Goal: Information Seeking & Learning: Learn about a topic

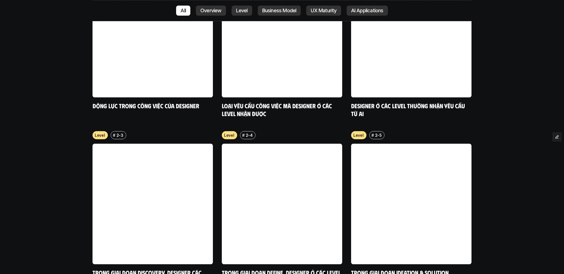
scroll to position [1939, 0]
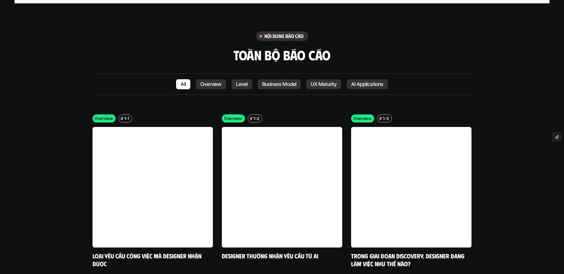
scroll to position [1312, 0]
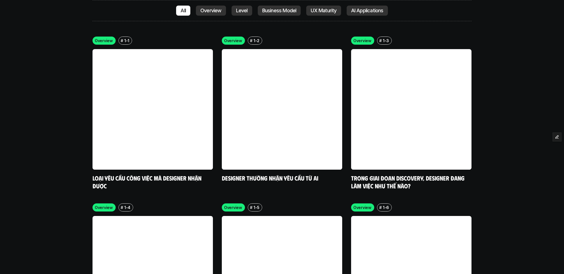
click at [282, 164] on link at bounding box center [282, 109] width 120 height 120
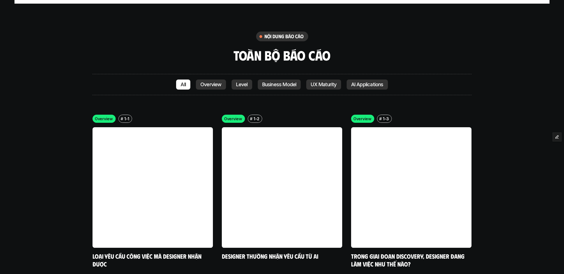
scroll to position [1241, 0]
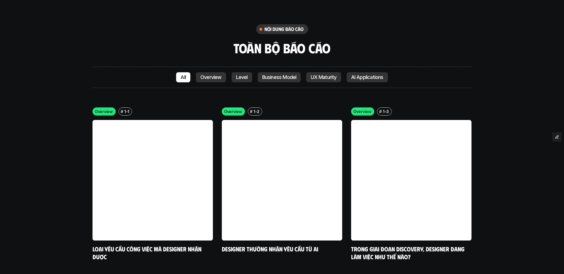
click at [215, 79] on p "Overview" at bounding box center [210, 77] width 21 height 6
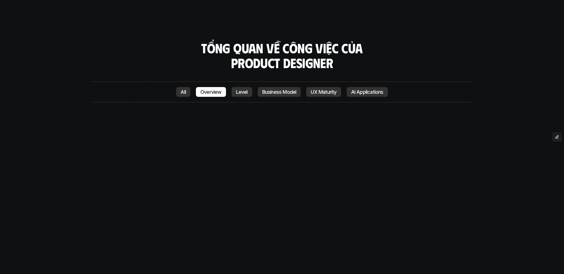
scroll to position [1332, 0]
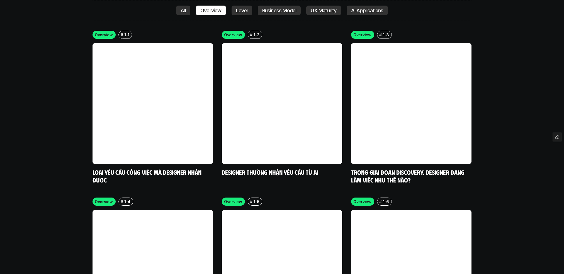
click at [247, 12] on p "Level" at bounding box center [242, 11] width 12 height 6
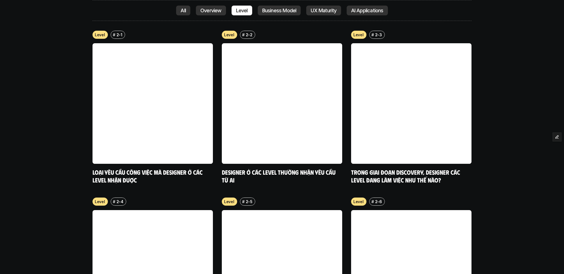
click at [277, 11] on p "Business Model" at bounding box center [279, 11] width 34 height 6
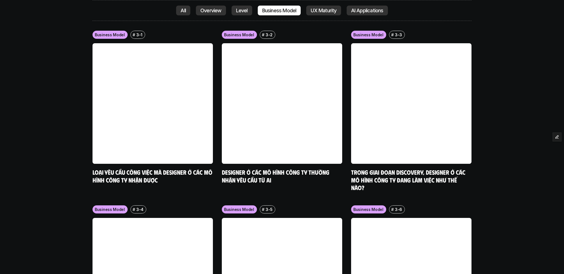
click at [331, 12] on p "UX Maturity" at bounding box center [324, 11] width 26 height 6
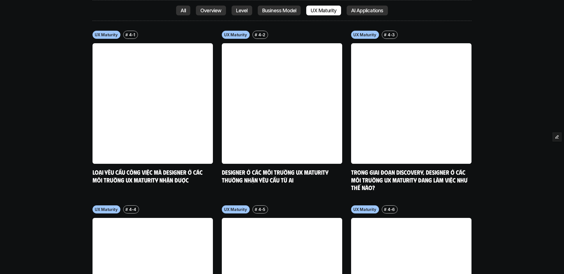
click at [370, 10] on p "AI Applications" at bounding box center [367, 11] width 32 height 6
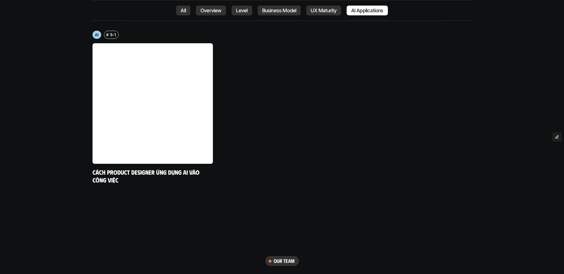
click at [154, 95] on link at bounding box center [153, 103] width 120 height 120
